Goal: Check status: Check status

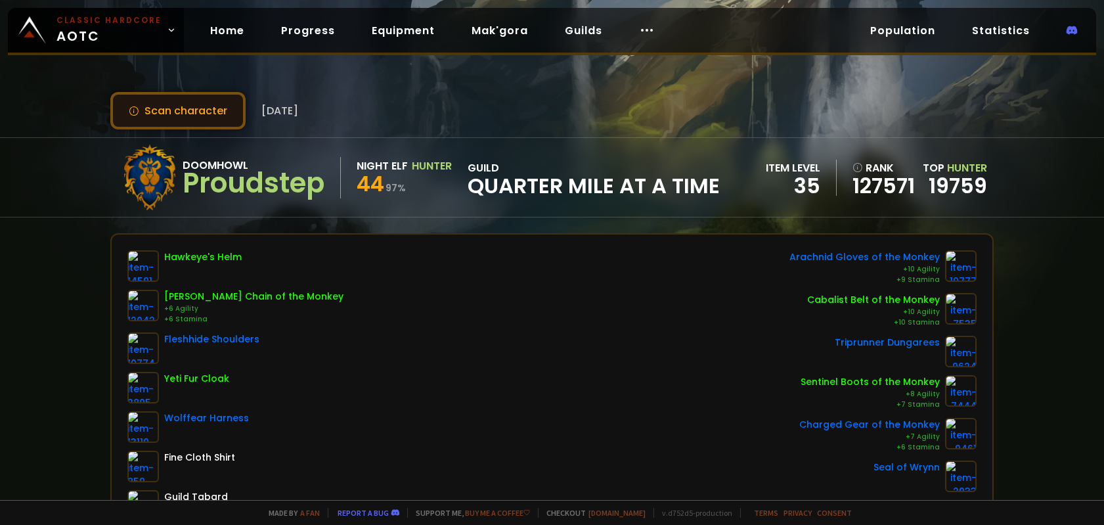
click at [160, 110] on button "Scan character" at bounding box center [177, 110] width 135 height 37
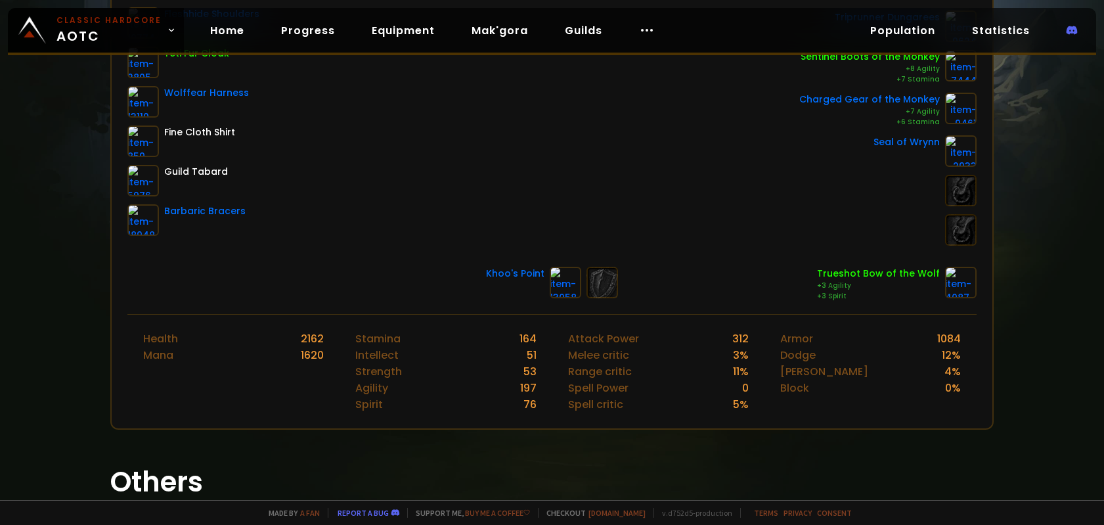
scroll to position [329, 0]
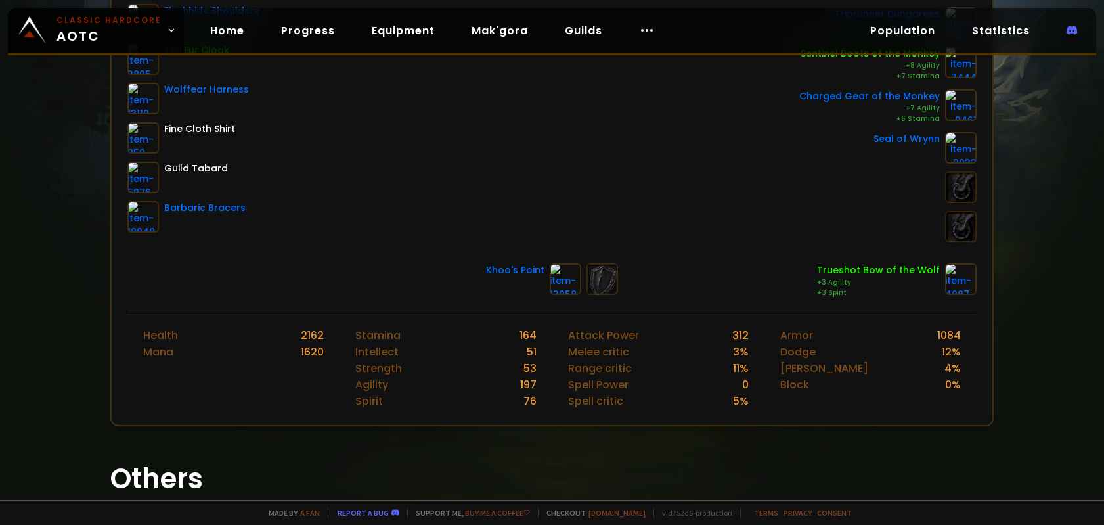
click at [376, 141] on div "Hawkeye's Helm [PERSON_NAME] Chain of the Monkey +6 Agility +6 Stamina Fleshhid…" at bounding box center [552, 82] width 850 height 321
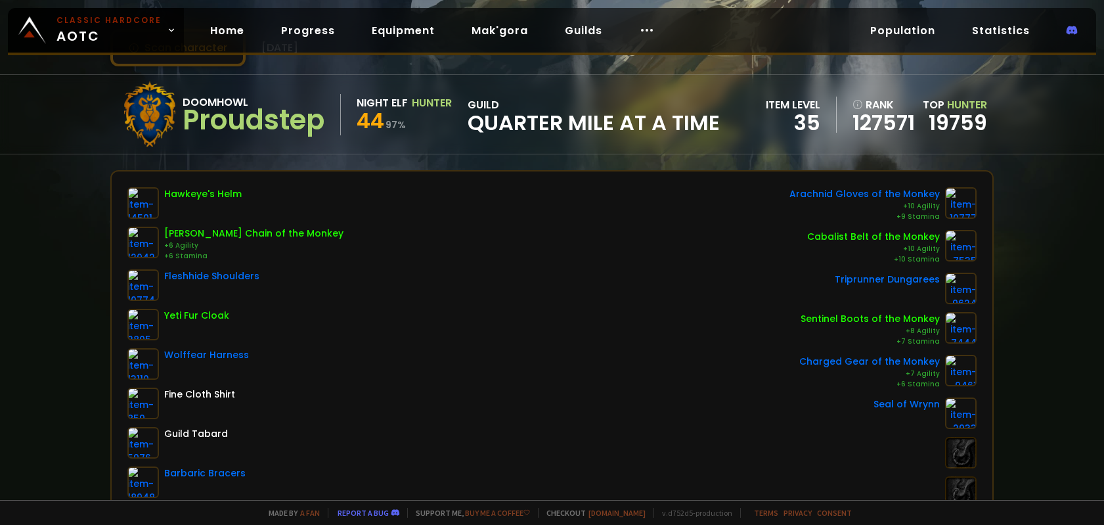
scroll to position [66, 0]
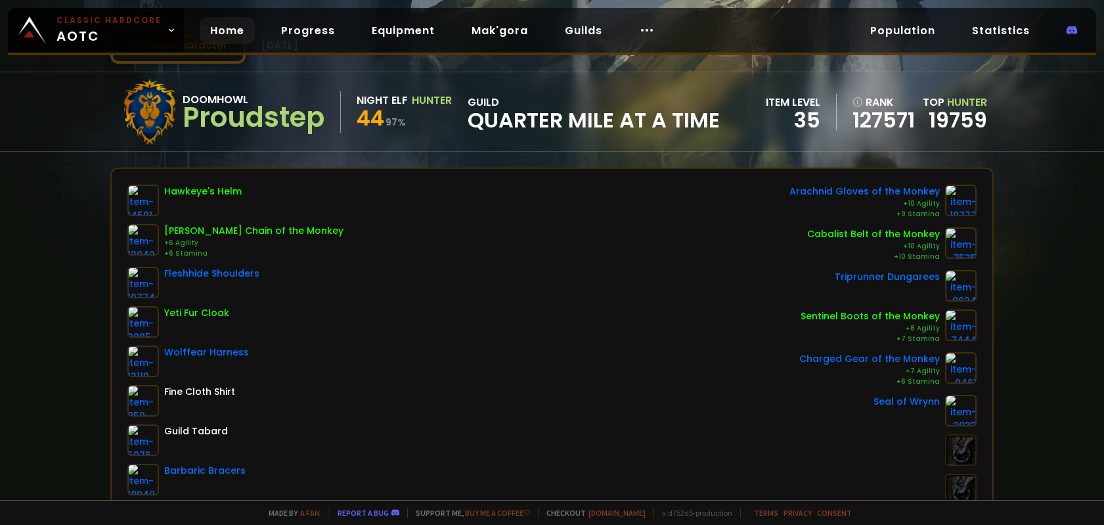
click at [221, 34] on link "Home" at bounding box center [227, 30] width 55 height 27
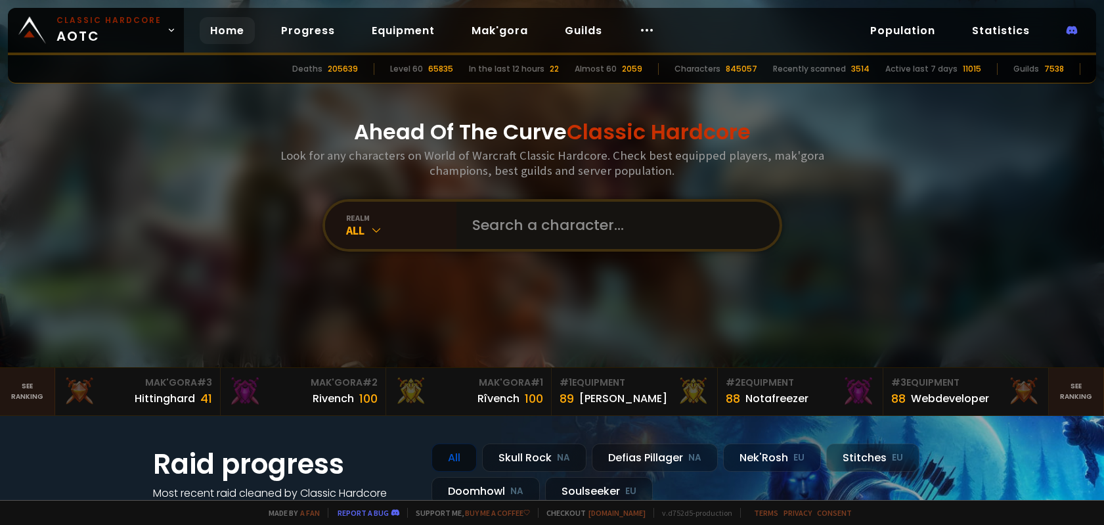
click at [549, 227] on input "text" at bounding box center [615, 225] width 300 height 47
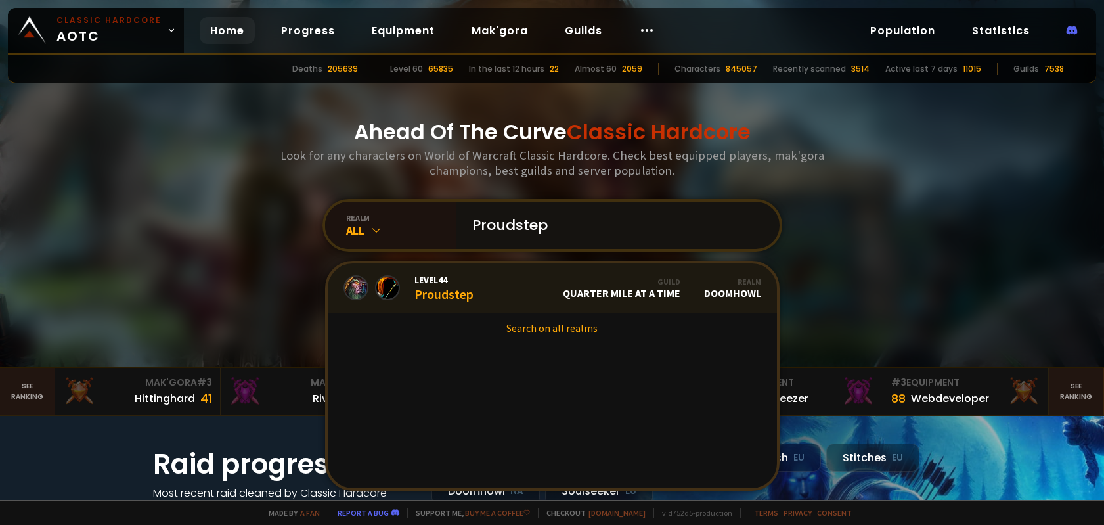
type input "Proudstep"
click at [466, 290] on div "Level 44 Proudstep" at bounding box center [444, 288] width 59 height 28
